Goal: Transaction & Acquisition: Book appointment/travel/reservation

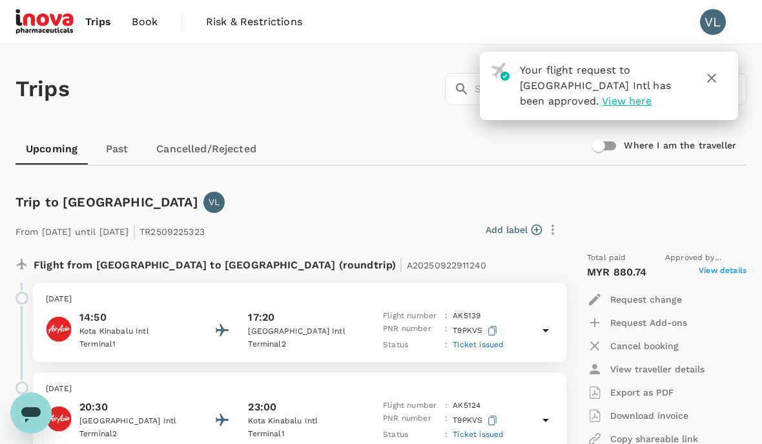
click at [96, 25] on span "Trips" at bounding box center [98, 21] width 26 height 15
click at [97, 28] on span "Trips" at bounding box center [98, 21] width 26 height 15
click at [705, 84] on icon "button" at bounding box center [710, 77] width 15 height 15
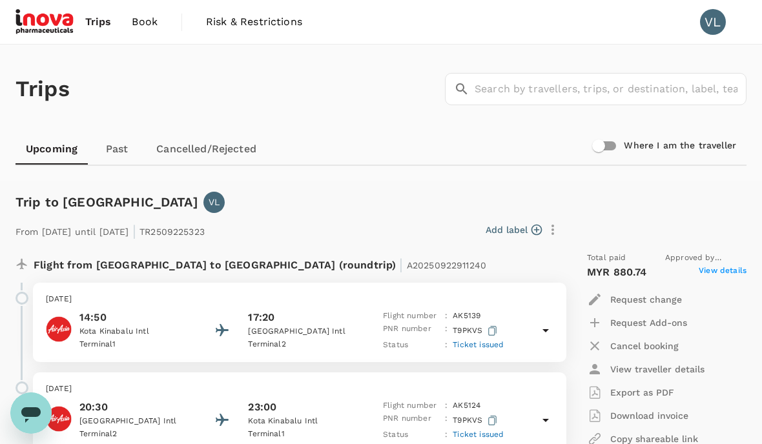
click at [94, 25] on span "Trips" at bounding box center [98, 21] width 26 height 15
click at [103, 21] on span "Trips" at bounding box center [98, 21] width 26 height 15
click at [93, 21] on span "Trips" at bounding box center [98, 21] width 26 height 15
click at [94, 35] on link "Trips" at bounding box center [98, 22] width 47 height 44
click at [101, 73] on div "Trips ​ ​" at bounding box center [378, 86] width 736 height 94
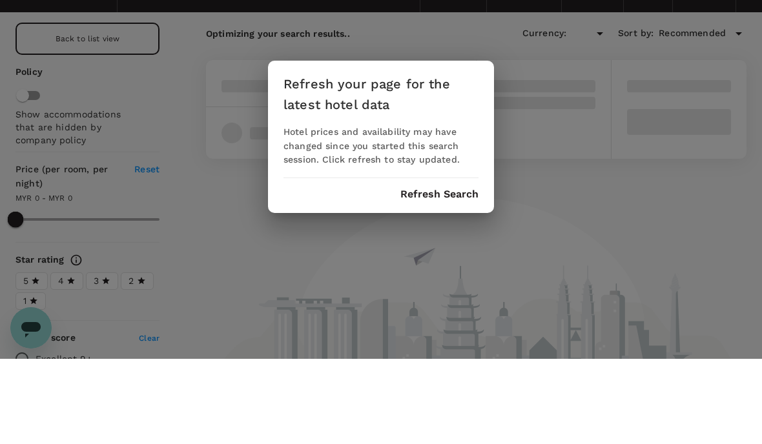
type input "MYR"
click at [454, 274] on button "Refresh Search" at bounding box center [439, 280] width 78 height 12
click at [430, 274] on button "Refresh Search" at bounding box center [439, 280] width 78 height 12
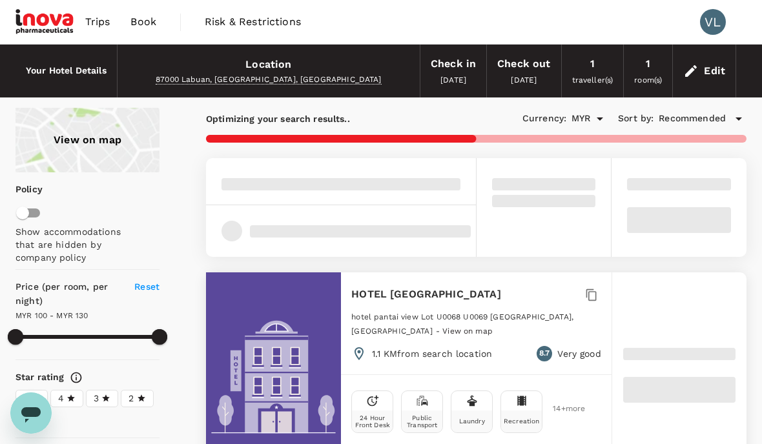
type input "129.32"
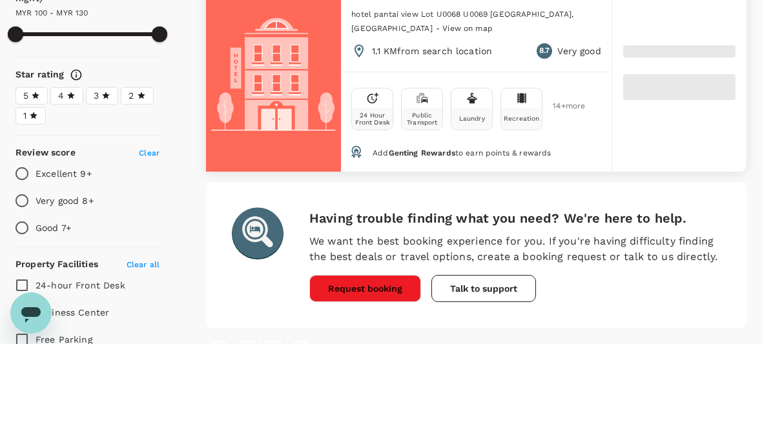
type input "99.07"
type input "914.07"
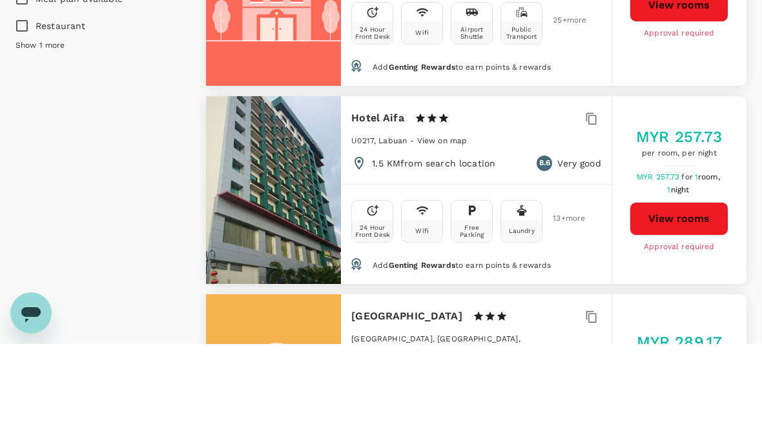
scroll to position [920, 0]
click at [703, 258] on div "MYR 257.73 per room, per night MYR 257.73 for 1 room, 1 night View rooms Approv…" at bounding box center [678, 290] width 135 height 188
click at [714, 246] on div "MYR 257.73 per room, per night MYR 257.73 for 1 room, 1 night View rooms Approv…" at bounding box center [679, 289] width 134 height 127
click at [693, 247] on span "per room, per night" at bounding box center [679, 253] width 86 height 13
click at [684, 301] on button "View rooms" at bounding box center [678, 318] width 99 height 34
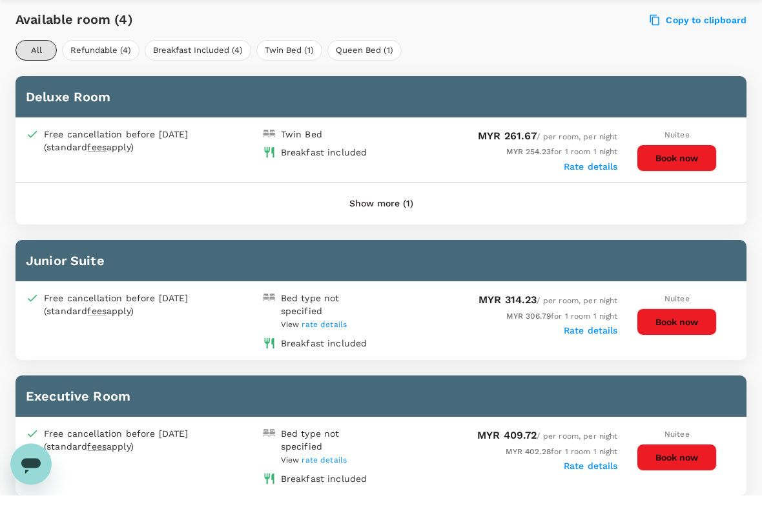
scroll to position [597, 0]
click at [674, 178] on button "Book now" at bounding box center [676, 191] width 80 height 27
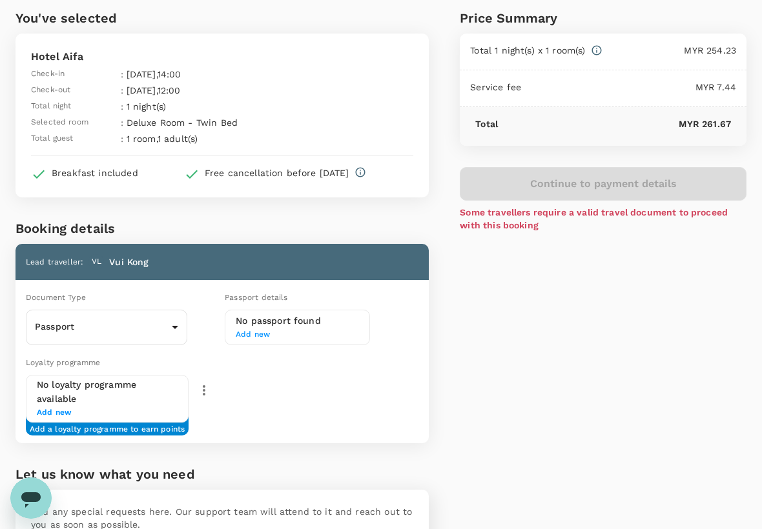
scroll to position [50, 0]
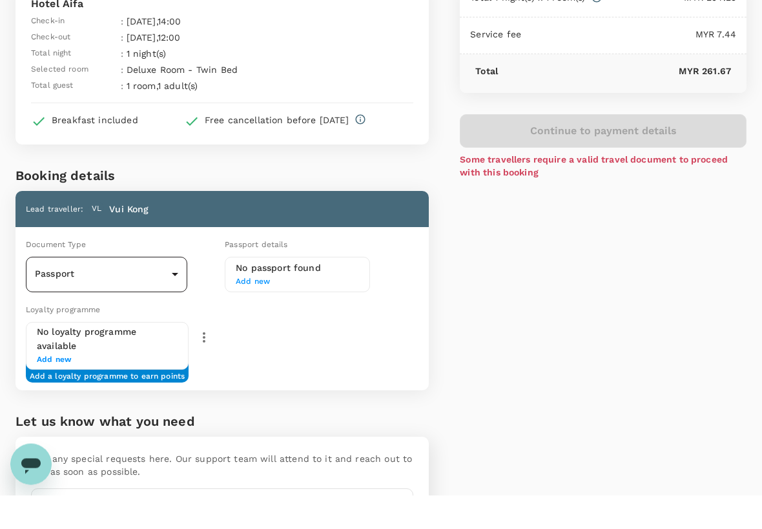
click at [168, 276] on body "Back to hotel details Review selection You've selected Hotel Aifa Check-in : 23…" at bounding box center [381, 285] width 762 height 711
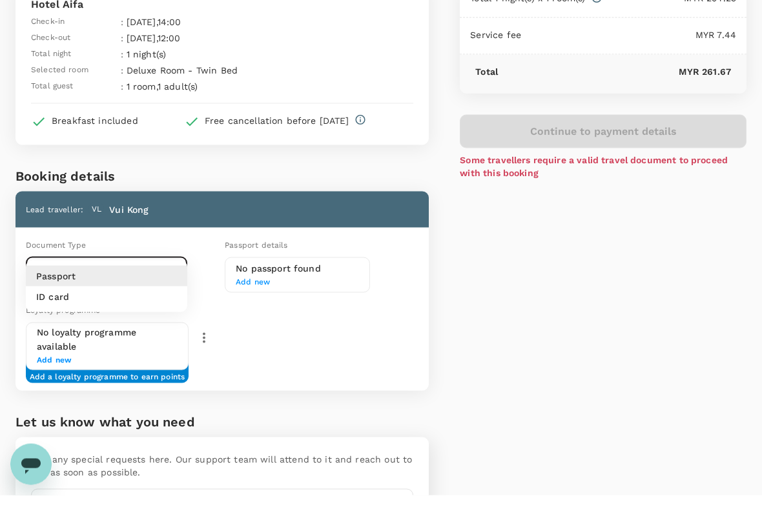
scroll to position [70, 0]
click at [49, 324] on p "ID card" at bounding box center [52, 330] width 33 height 13
type input "Id card"
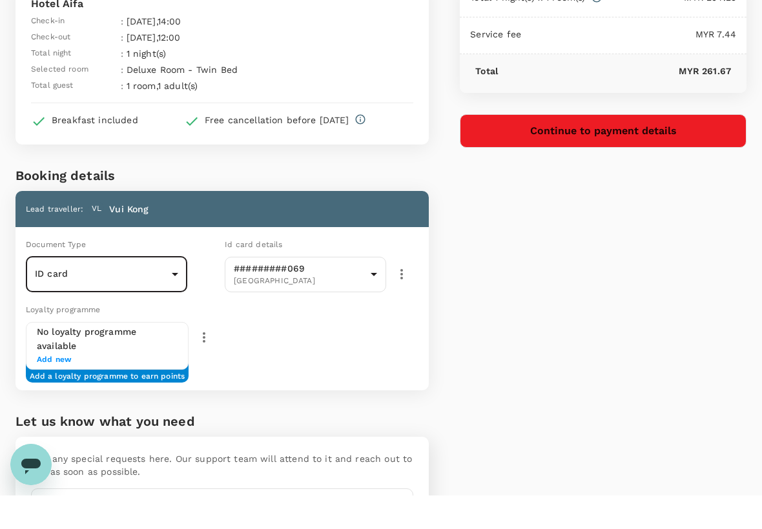
click at [658, 148] on button "Continue to payment details" at bounding box center [603, 165] width 287 height 34
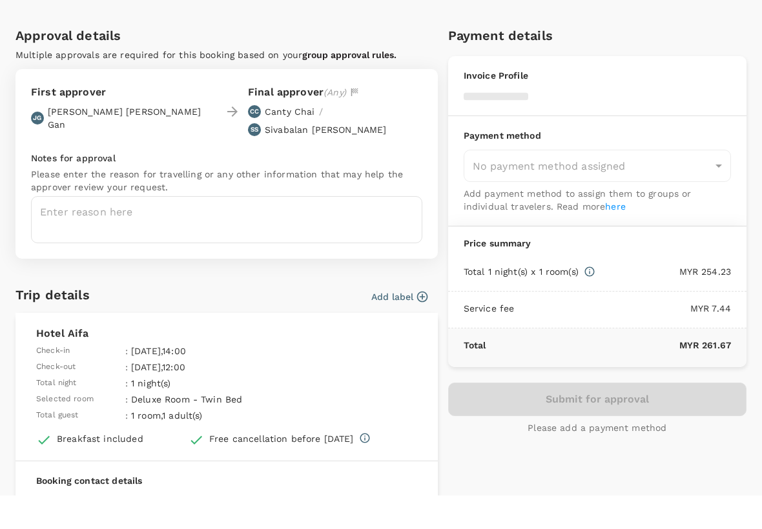
type input "9f81c115-fe8a-42fb-a670-dcaadfbe8414"
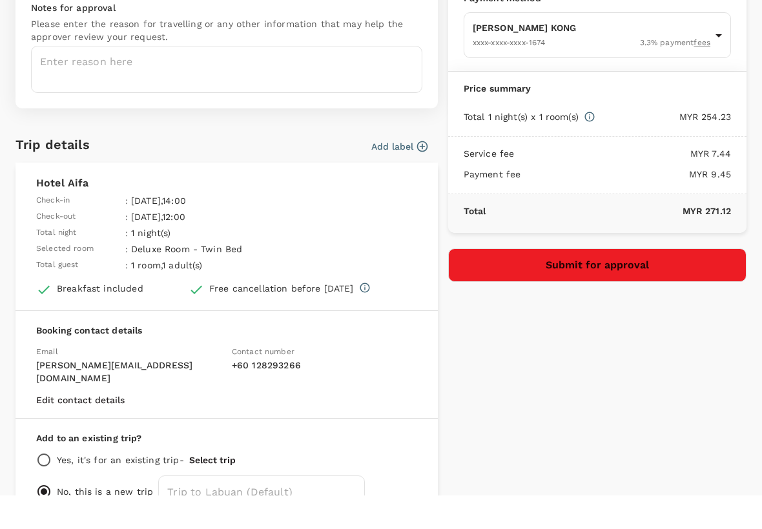
scroll to position [144, 0]
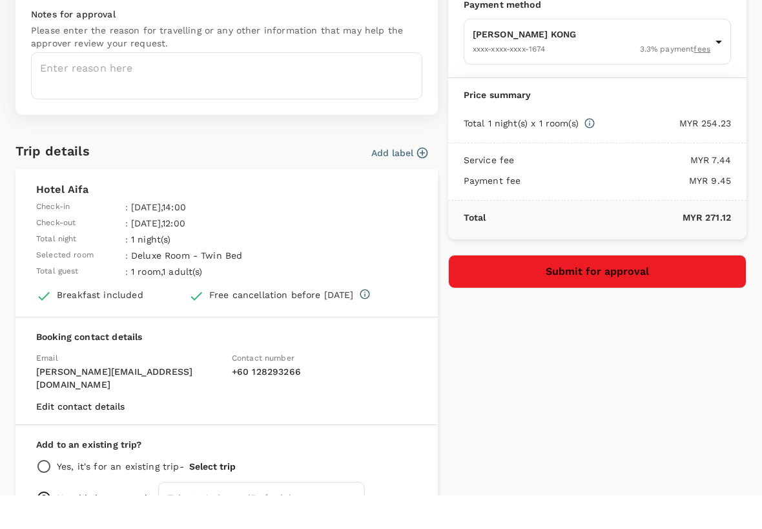
click at [594, 151] on icon at bounding box center [589, 157] width 12 height 12
click at [598, 150] on p "MYR 254.23" at bounding box center [663, 156] width 136 height 13
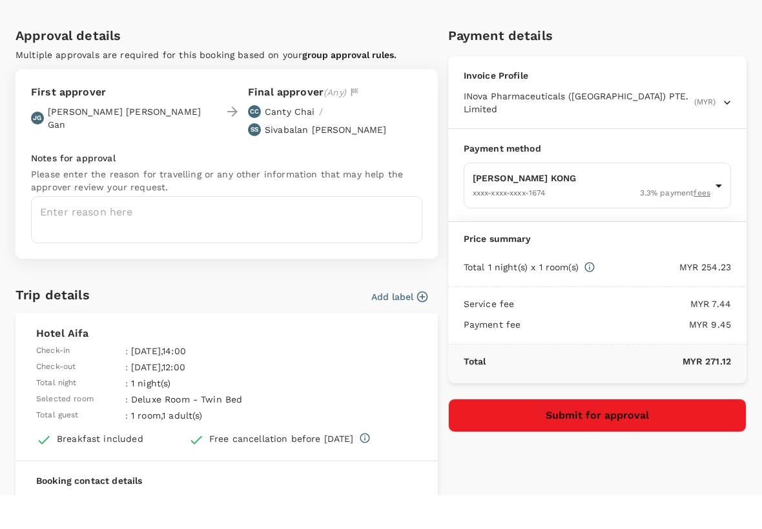
scroll to position [0, 0]
click at [591, 296] on icon at bounding box center [589, 301] width 10 height 10
click at [601, 294] on p "MYR 254.23" at bounding box center [663, 300] width 136 height 13
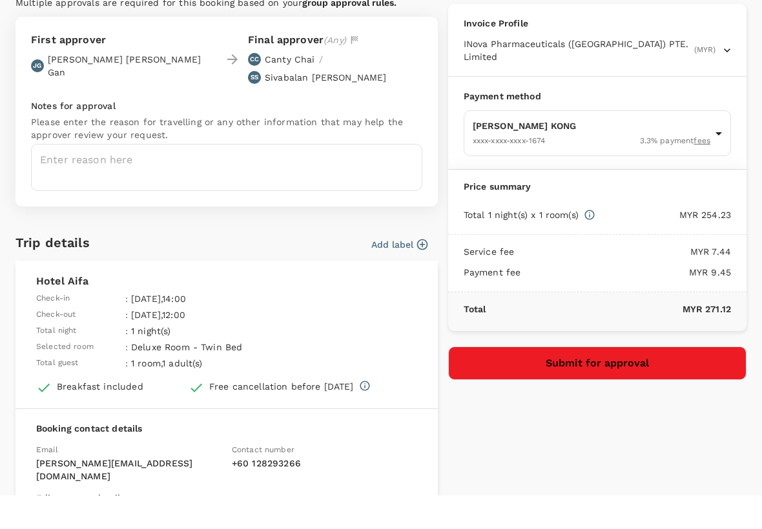
scroll to position [56, 0]
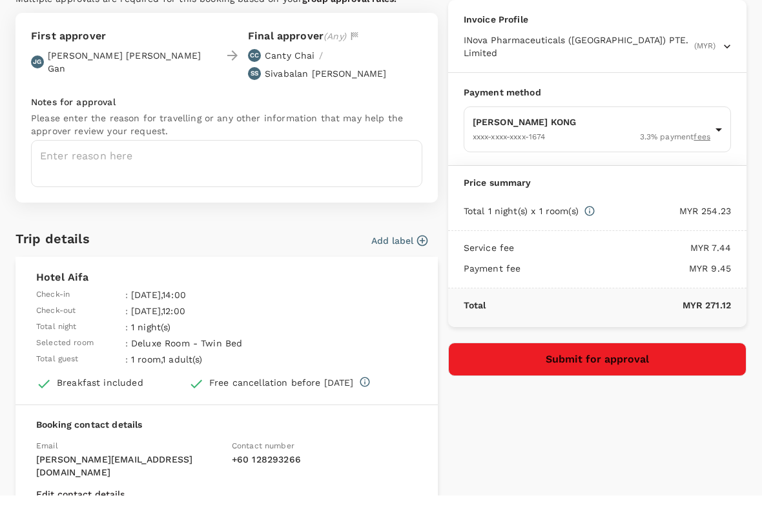
click at [594, 240] on icon at bounding box center [589, 245] width 10 height 10
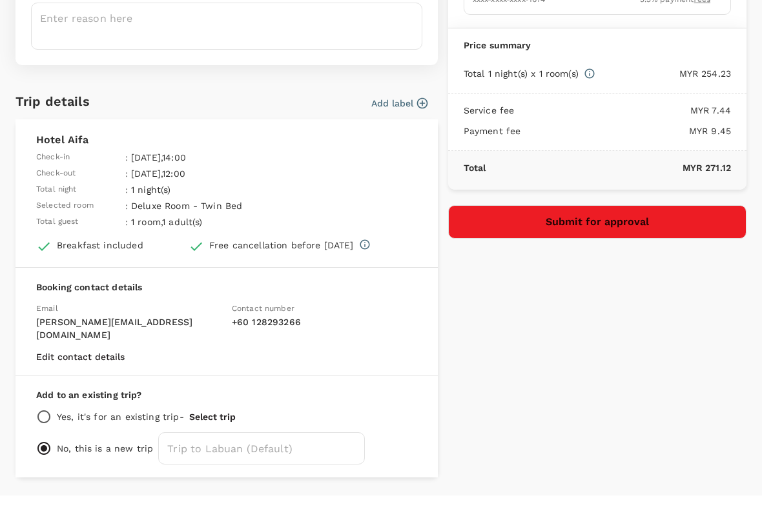
scroll to position [193, 0]
click at [591, 103] on icon at bounding box center [589, 108] width 10 height 10
click at [598, 101] on p "MYR 254.23" at bounding box center [663, 107] width 136 height 13
click at [601, 101] on p "MYR 254.23" at bounding box center [663, 107] width 136 height 13
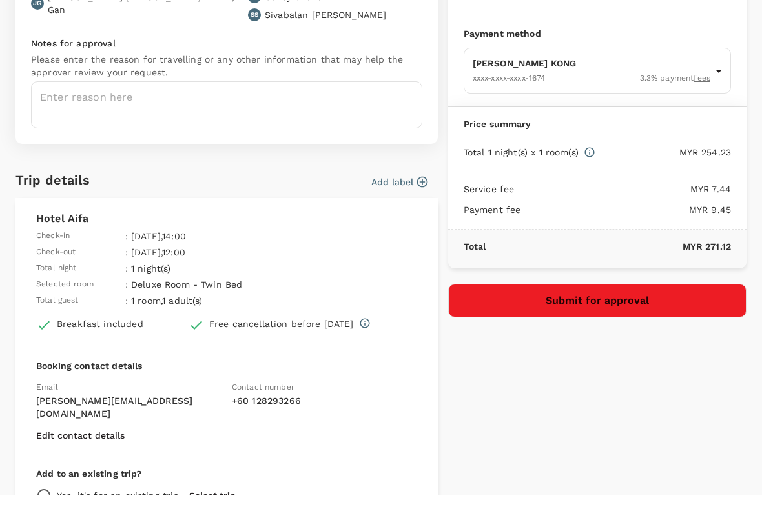
scroll to position [111, 0]
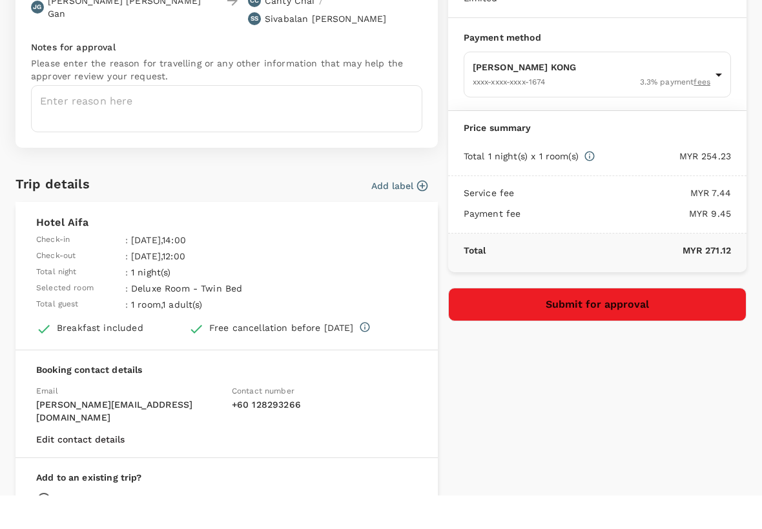
click at [590, 184] on icon at bounding box center [589, 190] width 12 height 12
click at [595, 184] on icon at bounding box center [589, 190] width 12 height 12
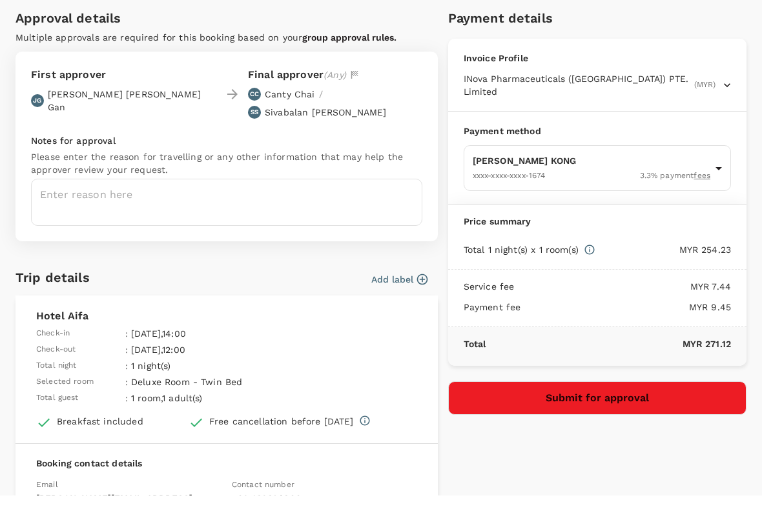
scroll to position [18, 0]
click at [592, 278] on icon at bounding box center [589, 283] width 10 height 10
click at [594, 278] on icon at bounding box center [589, 283] width 10 height 10
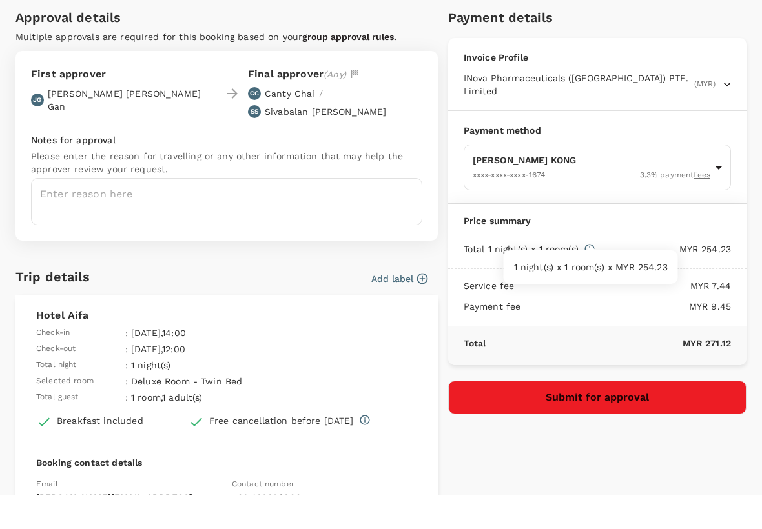
click at [718, 276] on p "MYR 254.23" at bounding box center [663, 282] width 136 height 13
click at [723, 276] on p "MYR 254.23" at bounding box center [663, 282] width 136 height 13
click at [591, 278] on icon at bounding box center [589, 283] width 10 height 10
click at [600, 276] on p "MYR 254.23" at bounding box center [663, 282] width 136 height 13
click at [576, 276] on p "Total 1 night(s) x 1 room(s)" at bounding box center [520, 282] width 115 height 13
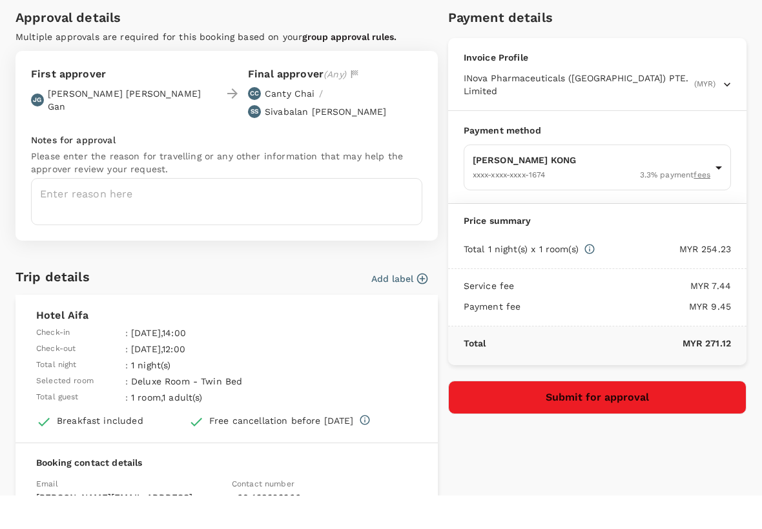
click at [581, 276] on div "Total 1 night(s) x 1 room(s)" at bounding box center [529, 282] width 132 height 13
click at [582, 313] on p "MYR 7.44" at bounding box center [622, 319] width 217 height 13
click at [669, 303] on div "Service fee MYR 7.44 Payment fee MYR 9.45" at bounding box center [597, 331] width 298 height 57
click at [691, 313] on p "MYR 7.44" at bounding box center [622, 319] width 217 height 13
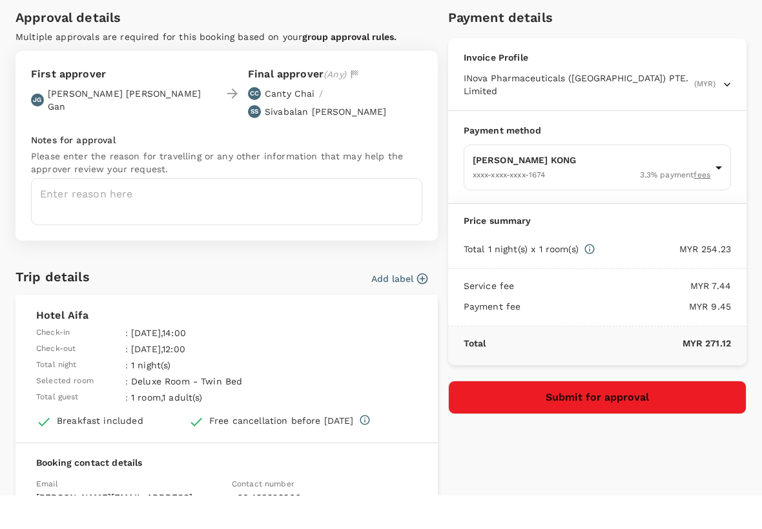
click at [717, 276] on p "MYR 254.23" at bounding box center [663, 282] width 136 height 13
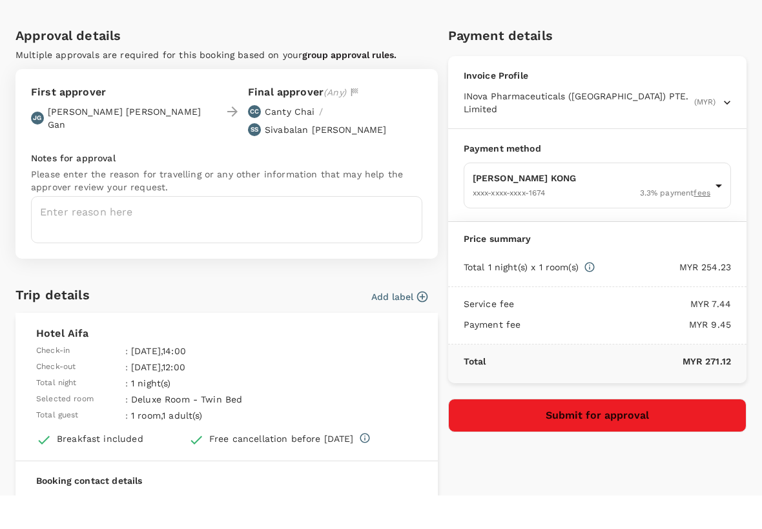
scroll to position [0, 0]
click at [706, 179] on body "Back to hotel details Review selection You've selected Hotel Aifa Check-in : 23…" at bounding box center [381, 285] width 762 height 711
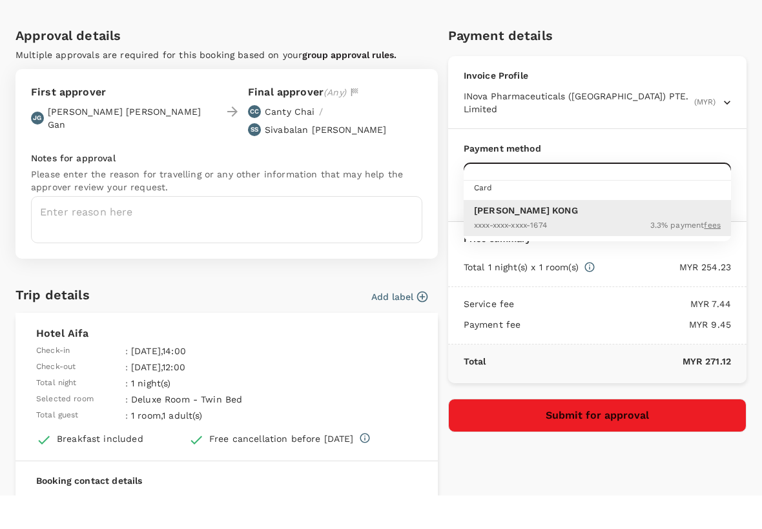
click at [722, 214] on div "Card" at bounding box center [607, 221] width 267 height 14
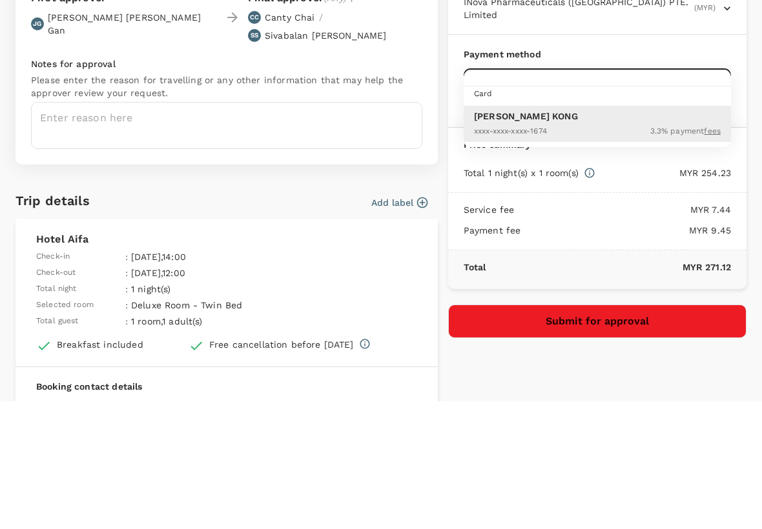
click at [708, 250] on div "XXXX-XXXX-XXXX-1674 3.3 % payment fees" at bounding box center [597, 257] width 247 height 15
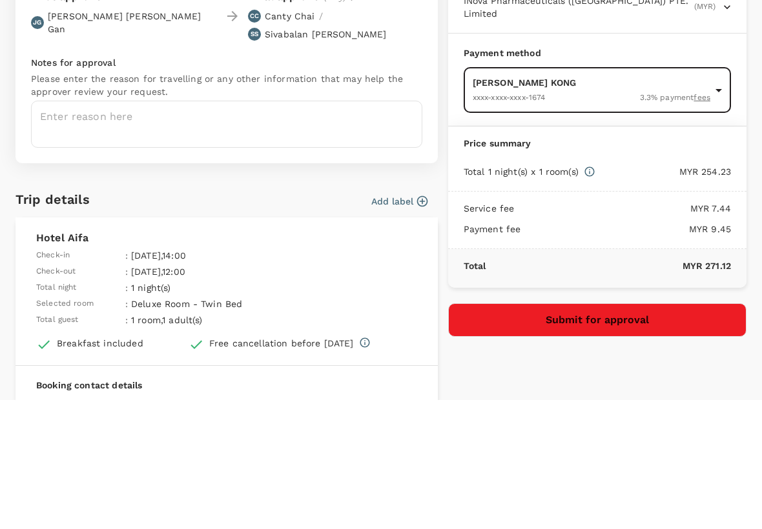
click at [711, 294] on p "MYR 254.23" at bounding box center [663, 300] width 136 height 13
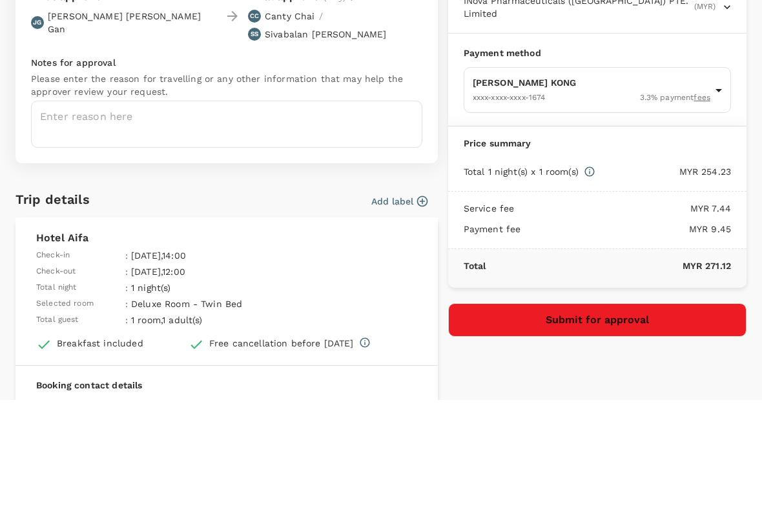
click at [594, 294] on div "Total 1 night(s) x 1 room(s)" at bounding box center [529, 300] width 132 height 13
click at [727, 294] on p "MYR 254.23" at bounding box center [663, 300] width 136 height 13
click at [589, 294] on div "Total 1 night(s) x 1 room(s)" at bounding box center [529, 300] width 132 height 13
click at [529, 284] on div "Total 1 night(s) x 1 room(s) MYR 254.23" at bounding box center [597, 302] width 298 height 37
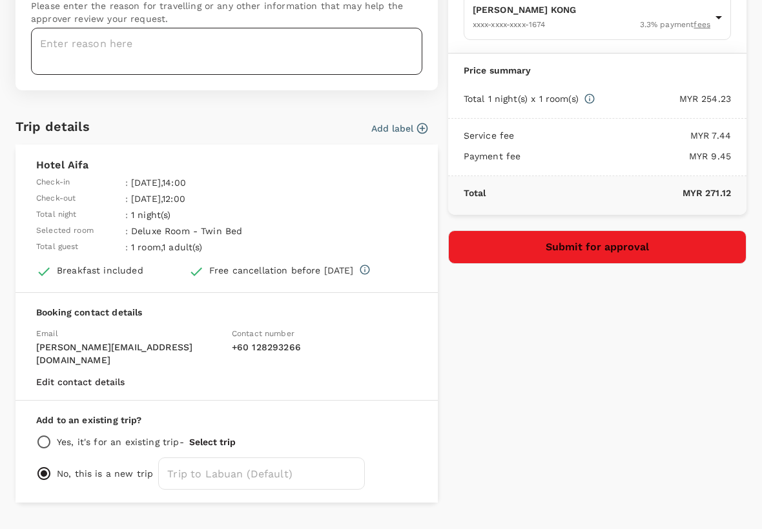
click at [61, 37] on textarea at bounding box center [226, 51] width 391 height 47
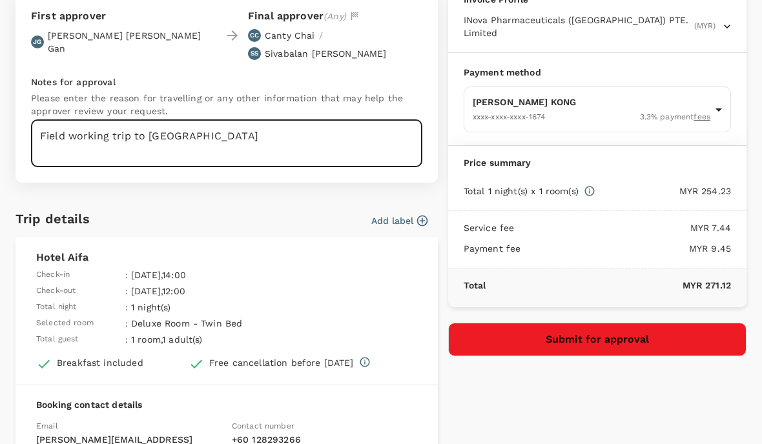
scroll to position [112, 0]
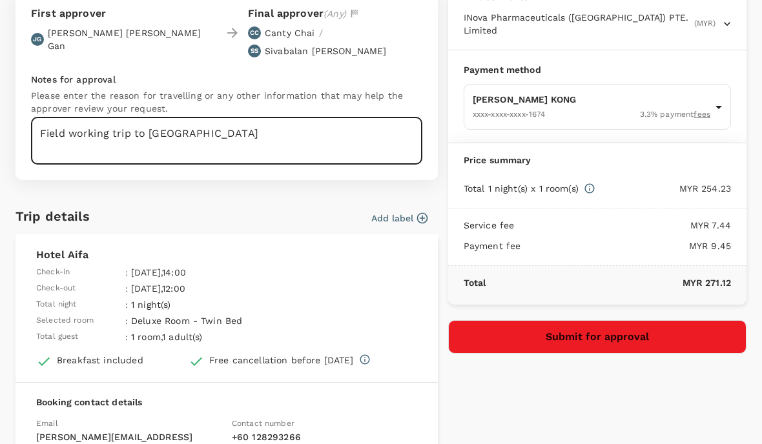
type textarea "Field working trip to Labuan"
click at [631, 323] on button "Submit for approval" at bounding box center [597, 337] width 298 height 34
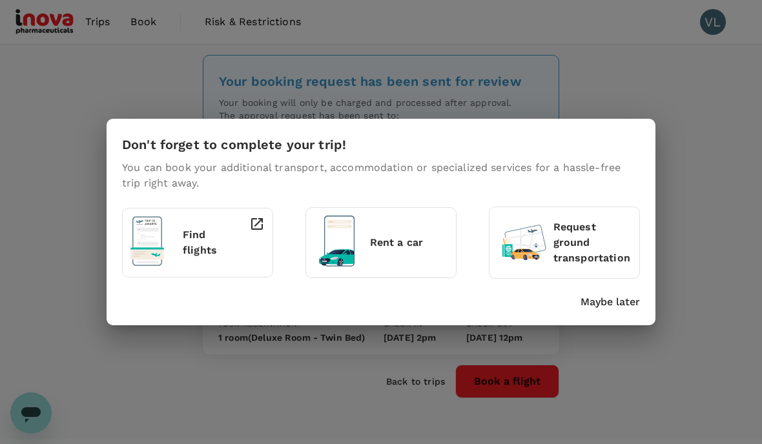
click at [39, 195] on div "Don't forget to complete your trip! You can book your additional transport, acc…" at bounding box center [381, 222] width 762 height 444
click at [611, 299] on p "Maybe later" at bounding box center [609, 301] width 59 height 15
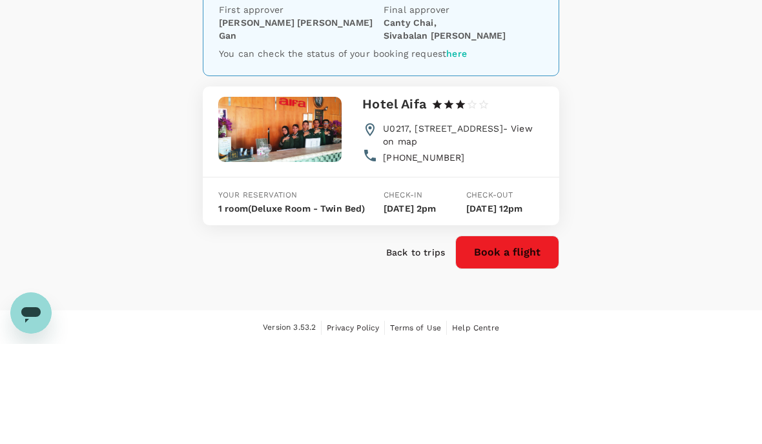
scroll to position [34, 0]
